Goal: Transaction & Acquisition: Purchase product/service

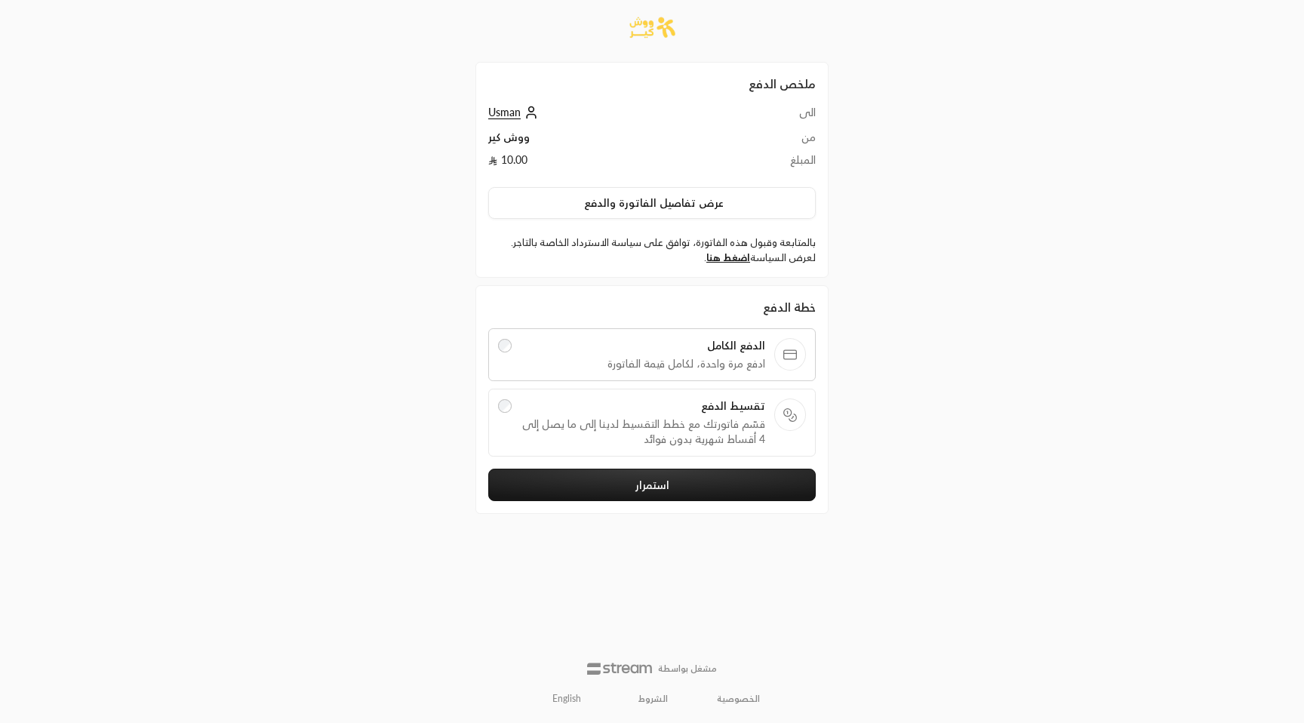
click at [745, 417] on span "قسّم فاتورتك مع خطط التقسيط لدينا إلى ما يصل إلى 4 أقساط شهرية بدون فوائد" at bounding box center [643, 432] width 245 height 30
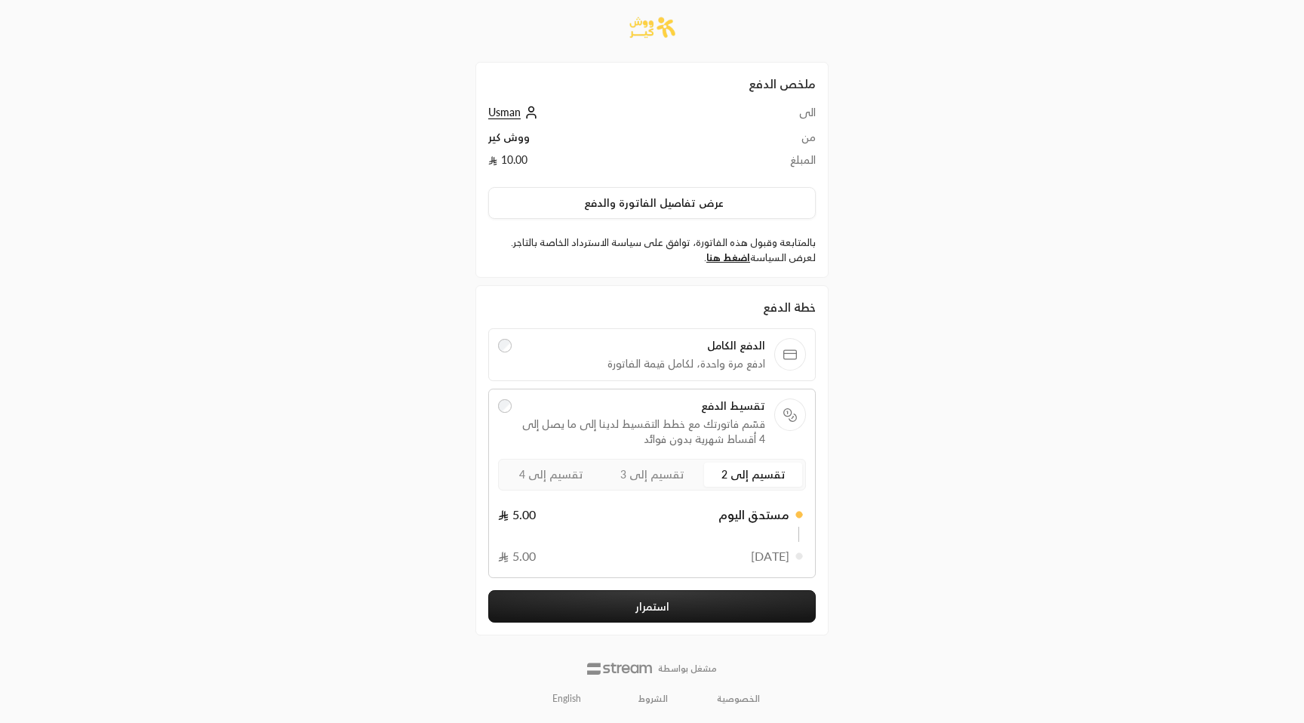
click at [564, 468] on span "تقسيم إلى 4" at bounding box center [551, 474] width 64 height 13
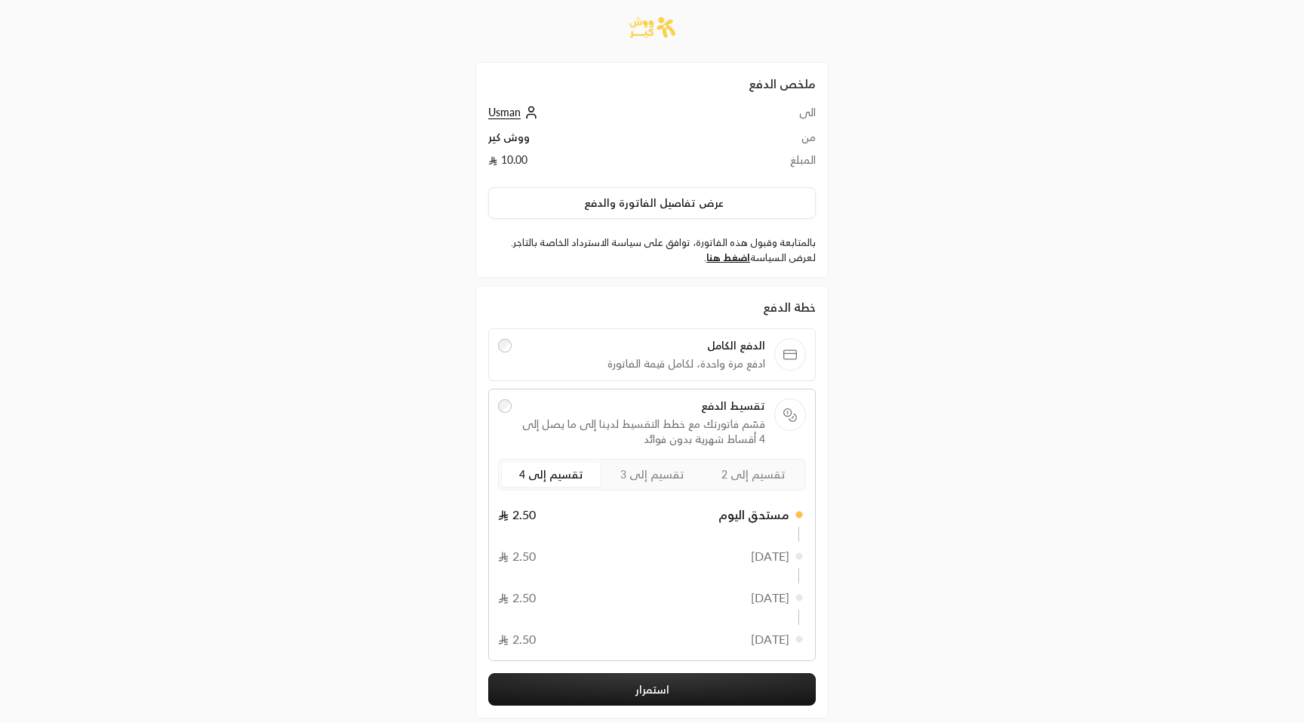
click at [650, 673] on button "استمرار" at bounding box center [651, 689] width 327 height 32
